Goal: Transaction & Acquisition: Purchase product/service

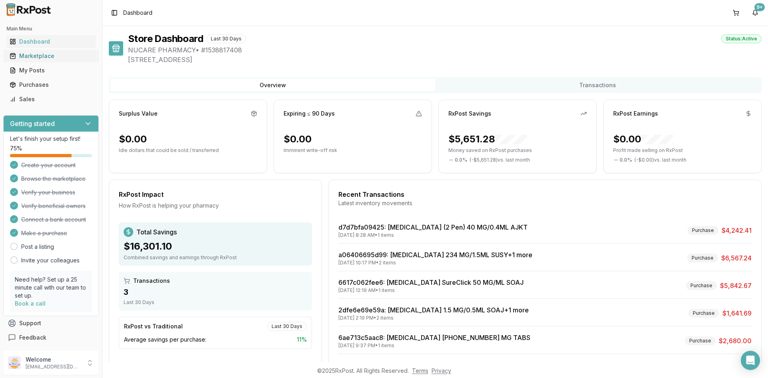
click at [60, 59] on div "Marketplace" at bounding box center [51, 56] width 83 height 8
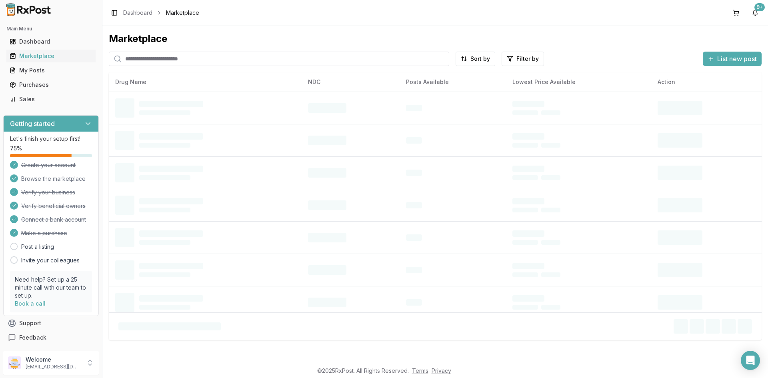
click at [269, 59] on input "search" at bounding box center [279, 59] width 340 height 14
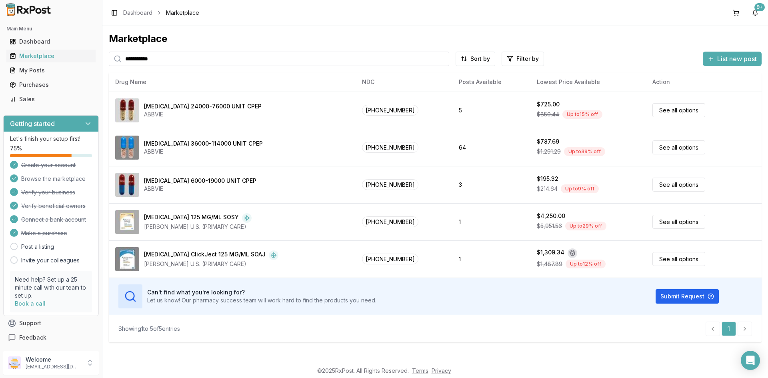
type input "**********"
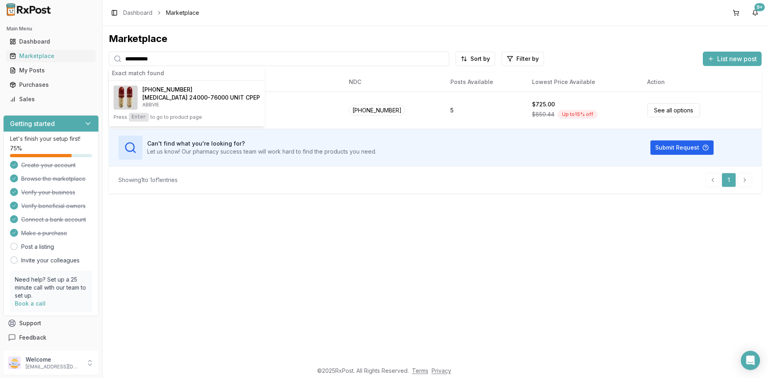
click at [574, 248] on div "**********" at bounding box center [434, 194] width 665 height 336
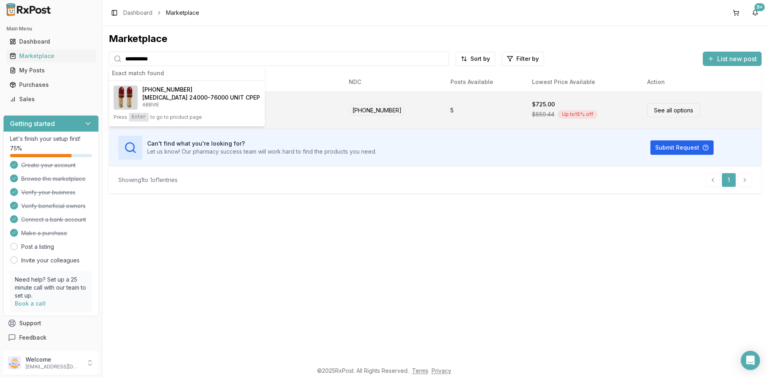
click at [455, 113] on td "5" at bounding box center [485, 110] width 82 height 37
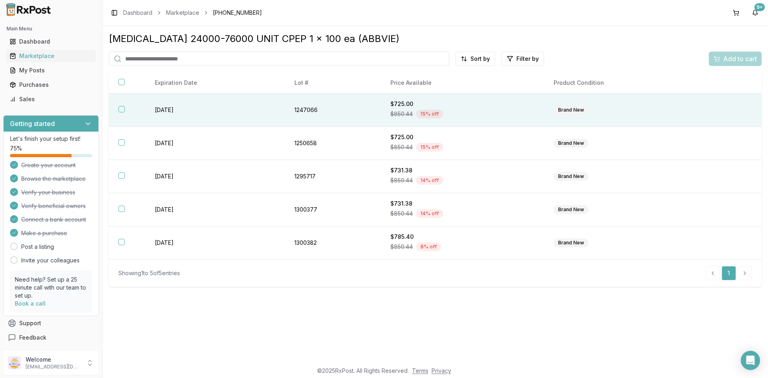
click at [124, 108] on button "button" at bounding box center [121, 109] width 6 height 6
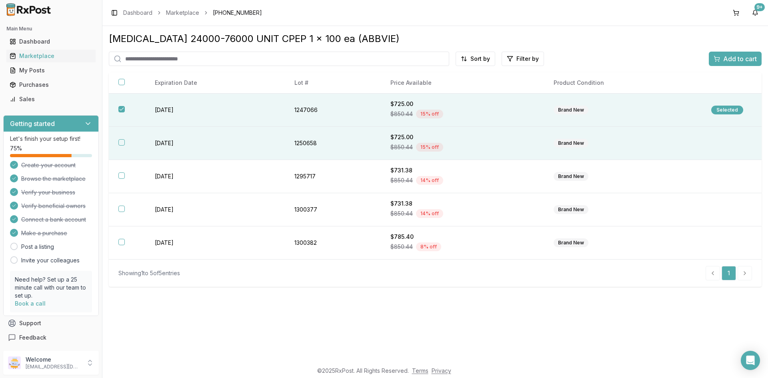
click at [120, 140] on button "button" at bounding box center [121, 142] width 6 height 6
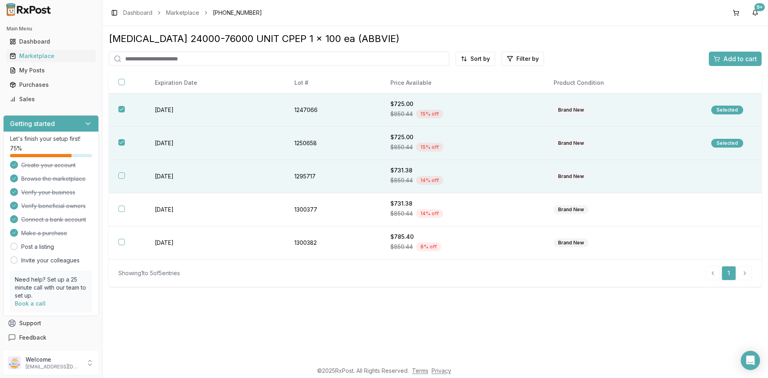
click at [122, 180] on th at bounding box center [127, 176] width 36 height 33
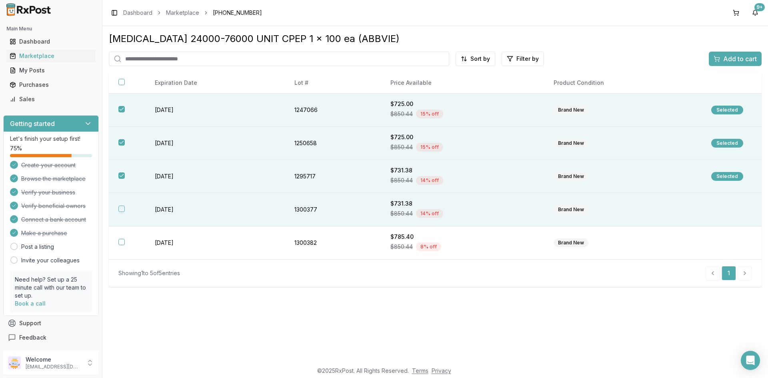
click at [122, 208] on button "button" at bounding box center [121, 208] width 6 height 6
click at [720, 55] on div "Add to cart" at bounding box center [734, 59] width 43 height 10
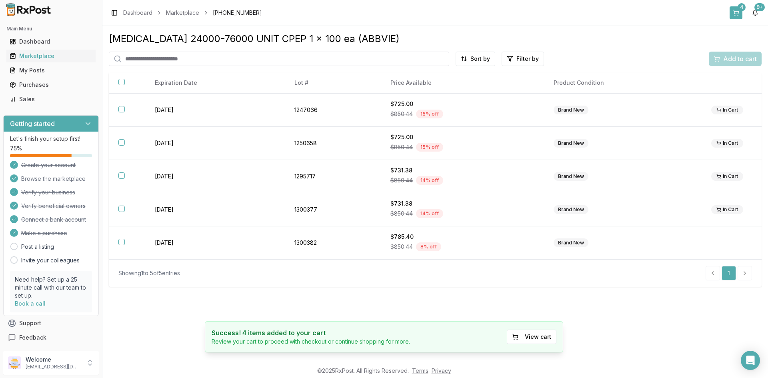
click at [735, 10] on button "4" at bounding box center [735, 12] width 13 height 13
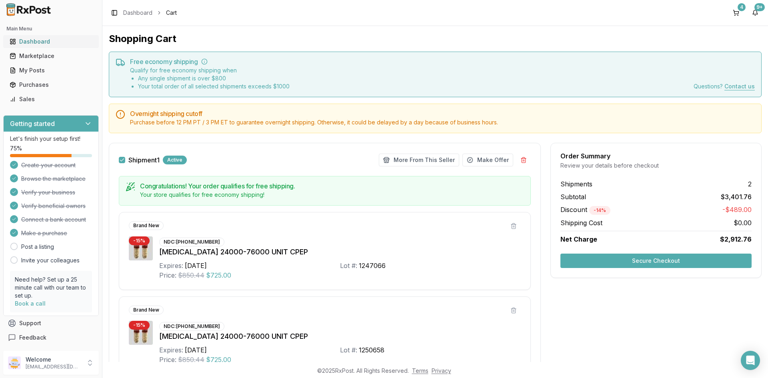
click at [33, 40] on div "Dashboard" at bounding box center [51, 42] width 83 height 8
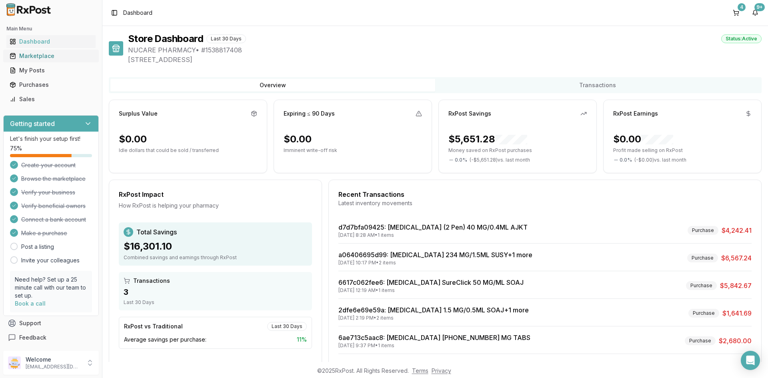
click at [67, 57] on div "Marketplace" at bounding box center [51, 56] width 83 height 8
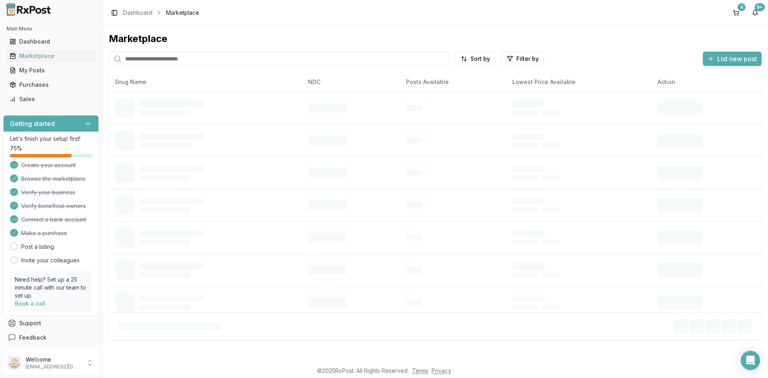
click at [161, 61] on input "search" at bounding box center [279, 59] width 340 height 14
type input "**********"
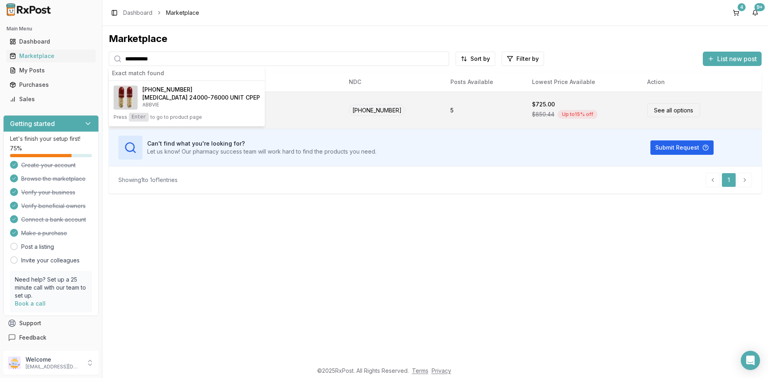
click at [389, 117] on td "[PHONE_NUMBER]" at bounding box center [393, 110] width 102 height 37
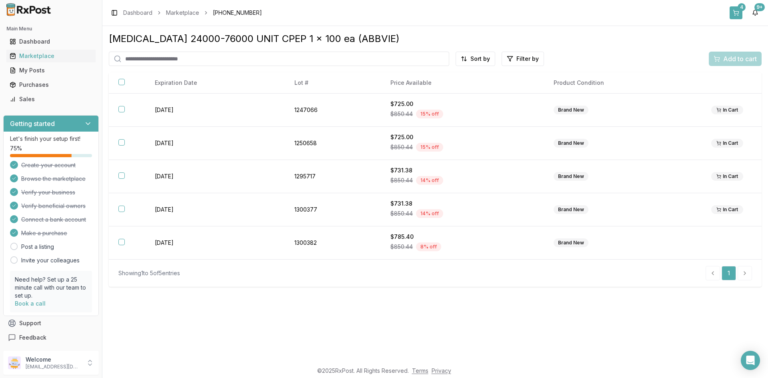
click at [731, 14] on button "4" at bounding box center [735, 12] width 13 height 13
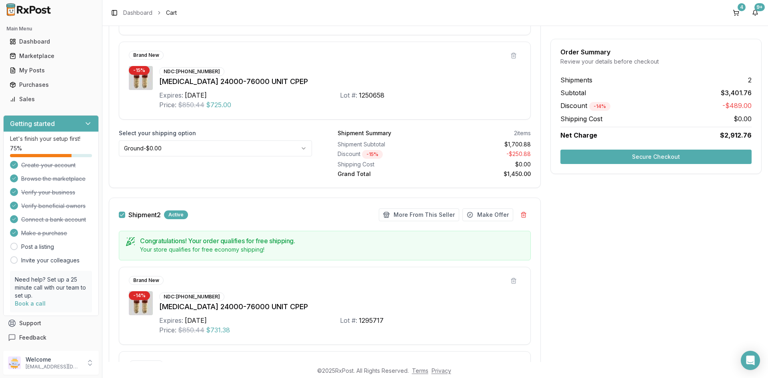
scroll to position [253, 0]
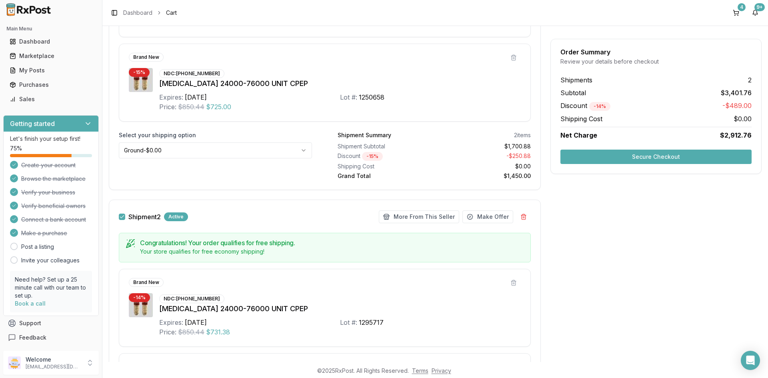
click at [182, 148] on html "Main Menu Dashboard Marketplace My Posts Purchases Sales Getting started Let's …" at bounding box center [384, 189] width 768 height 378
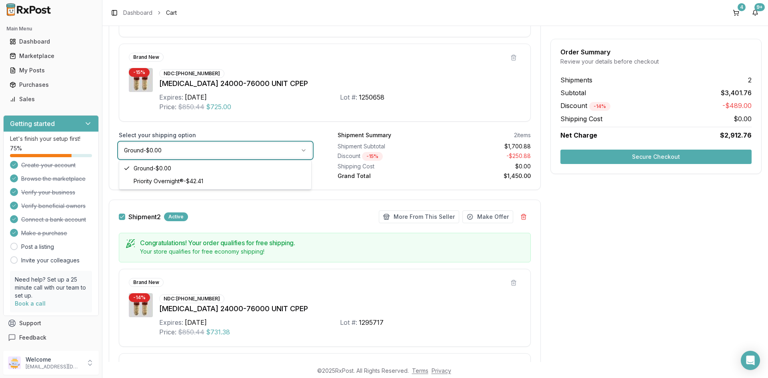
click at [182, 148] on html "Main Menu Dashboard Marketplace My Posts Purchases Sales Getting started Let's …" at bounding box center [384, 189] width 768 height 378
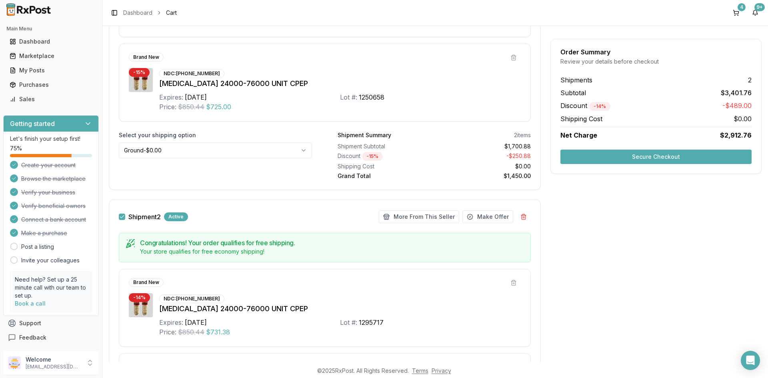
click at [748, 238] on div "Order Summary Review your details before checkout Shipments 2 Subtotal $3,401.7…" at bounding box center [655, 199] width 211 height 619
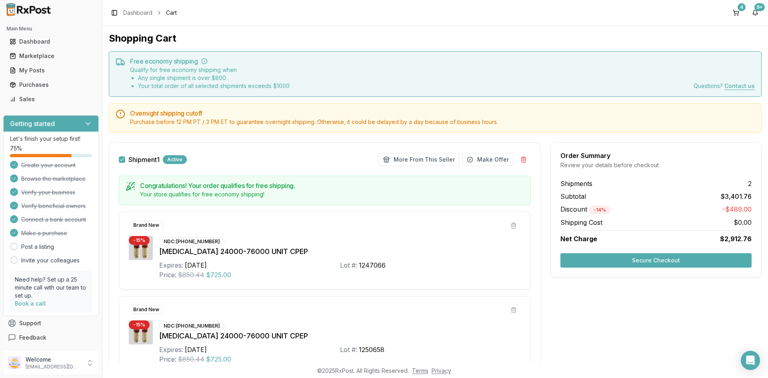
scroll to position [0, 0]
click at [696, 256] on button "Secure Checkout" at bounding box center [655, 260] width 191 height 14
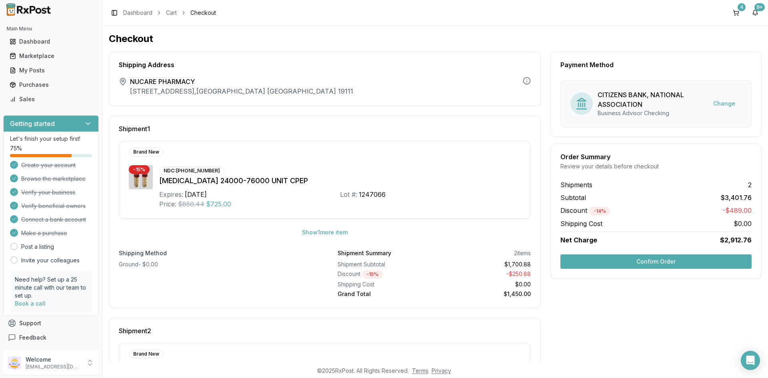
click at [657, 258] on button "Confirm Order" at bounding box center [655, 261] width 191 height 14
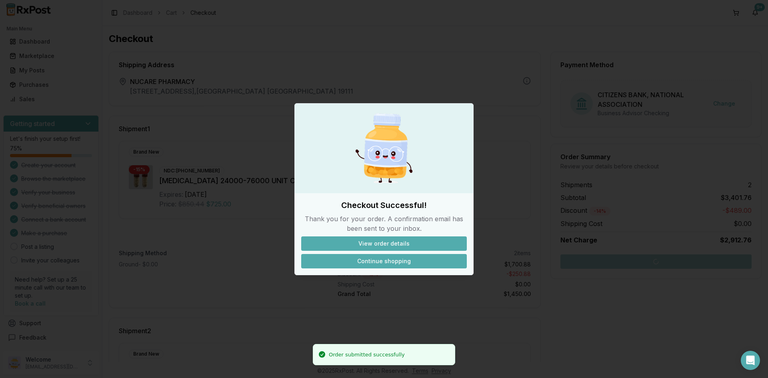
click at [395, 266] on button "Continue shopping" at bounding box center [384, 261] width 166 height 14
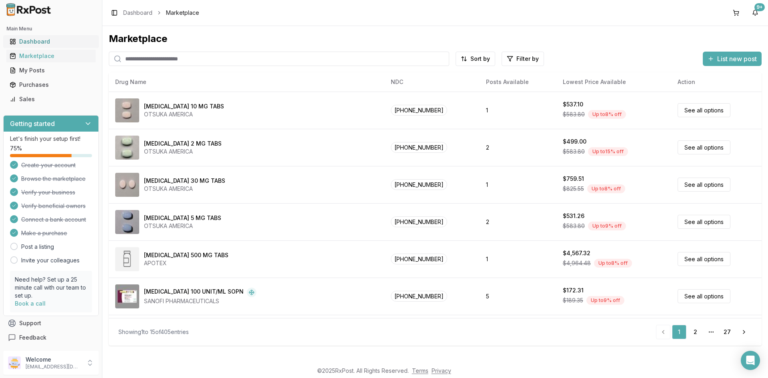
click at [45, 38] on div "Dashboard" at bounding box center [51, 42] width 83 height 8
